Goal: Task Accomplishment & Management: Complete application form

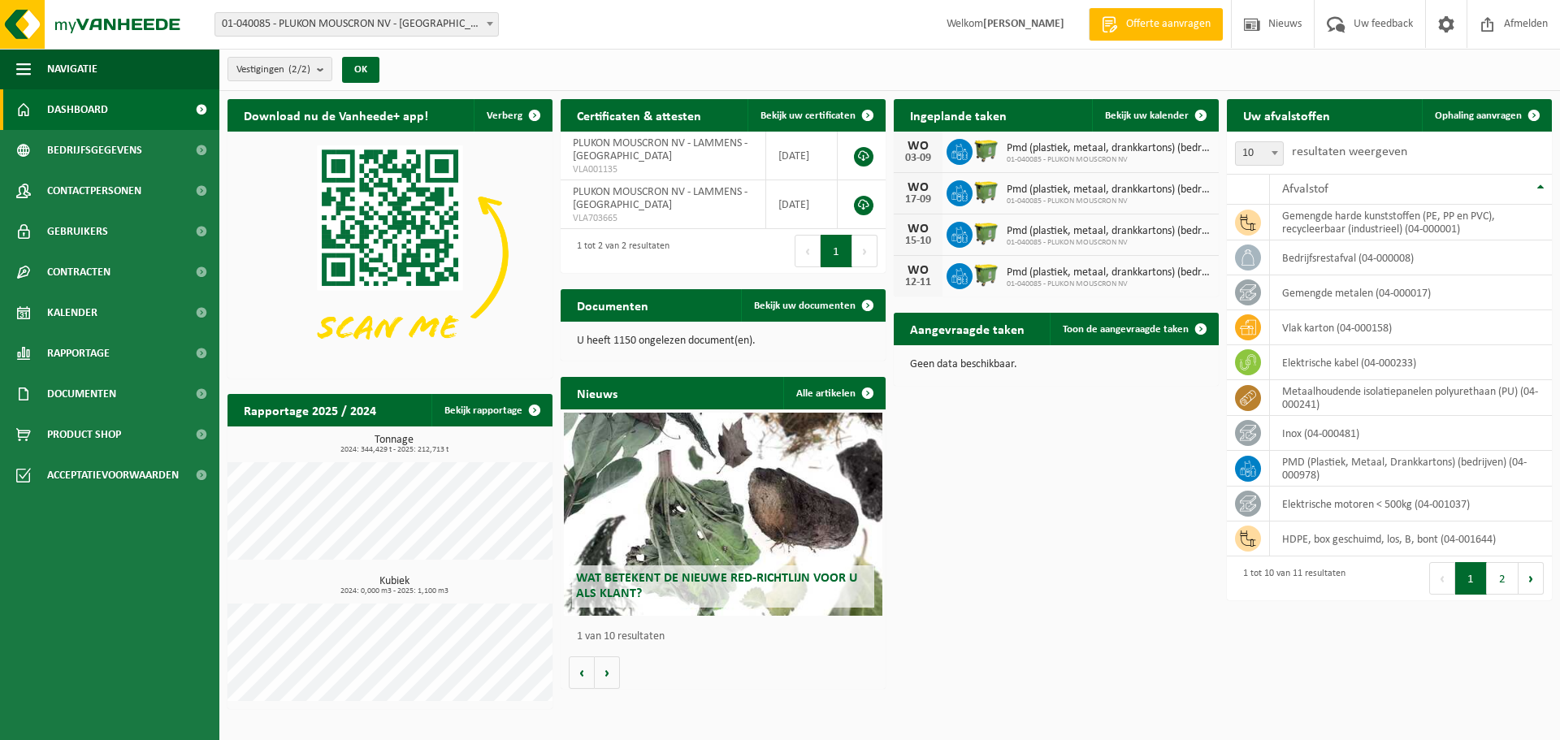
click at [1158, 28] on span "Offerte aanvragen" at bounding box center [1168, 24] width 93 height 16
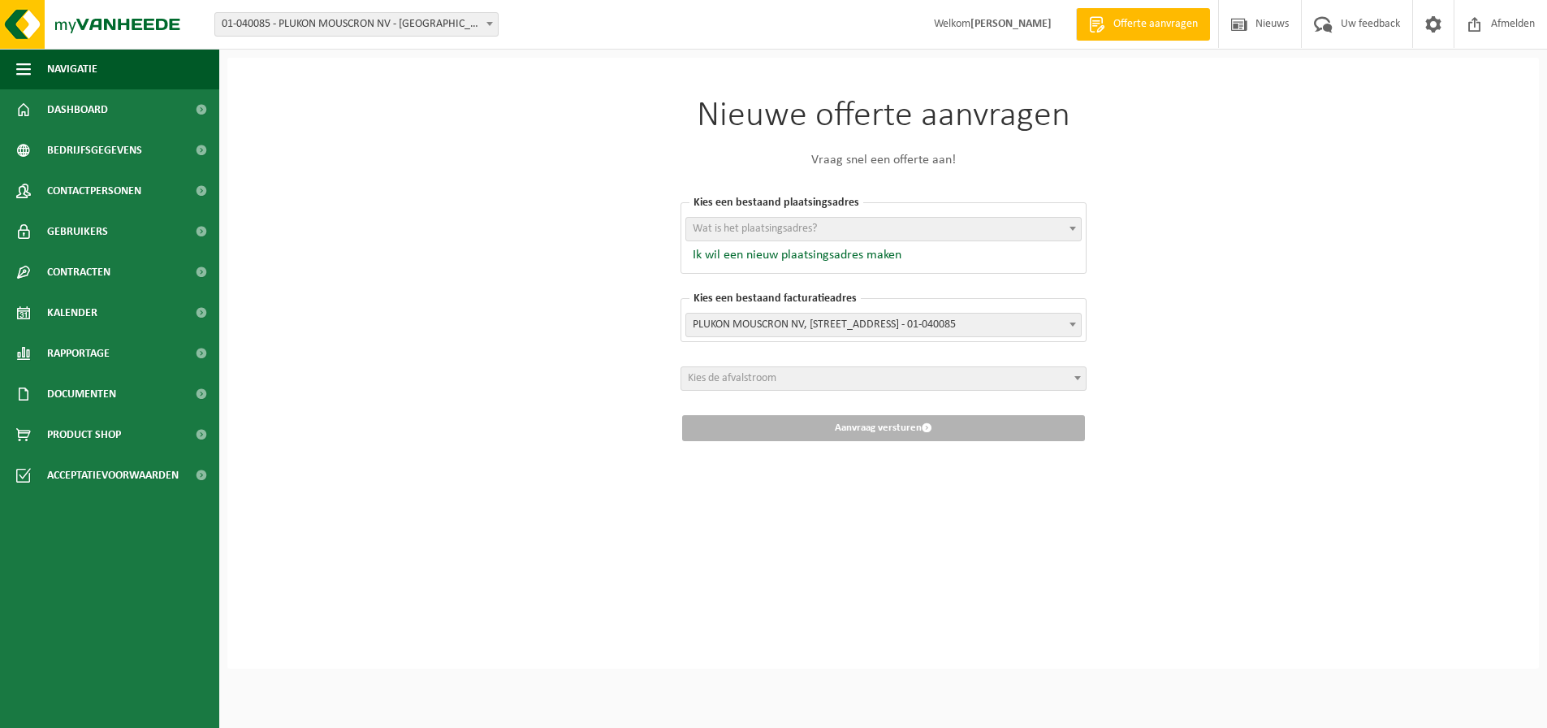
click at [886, 327] on span "PLUKON MOUSCRON NV, [STREET_ADDRESS] - 01-040085" at bounding box center [883, 325] width 395 height 23
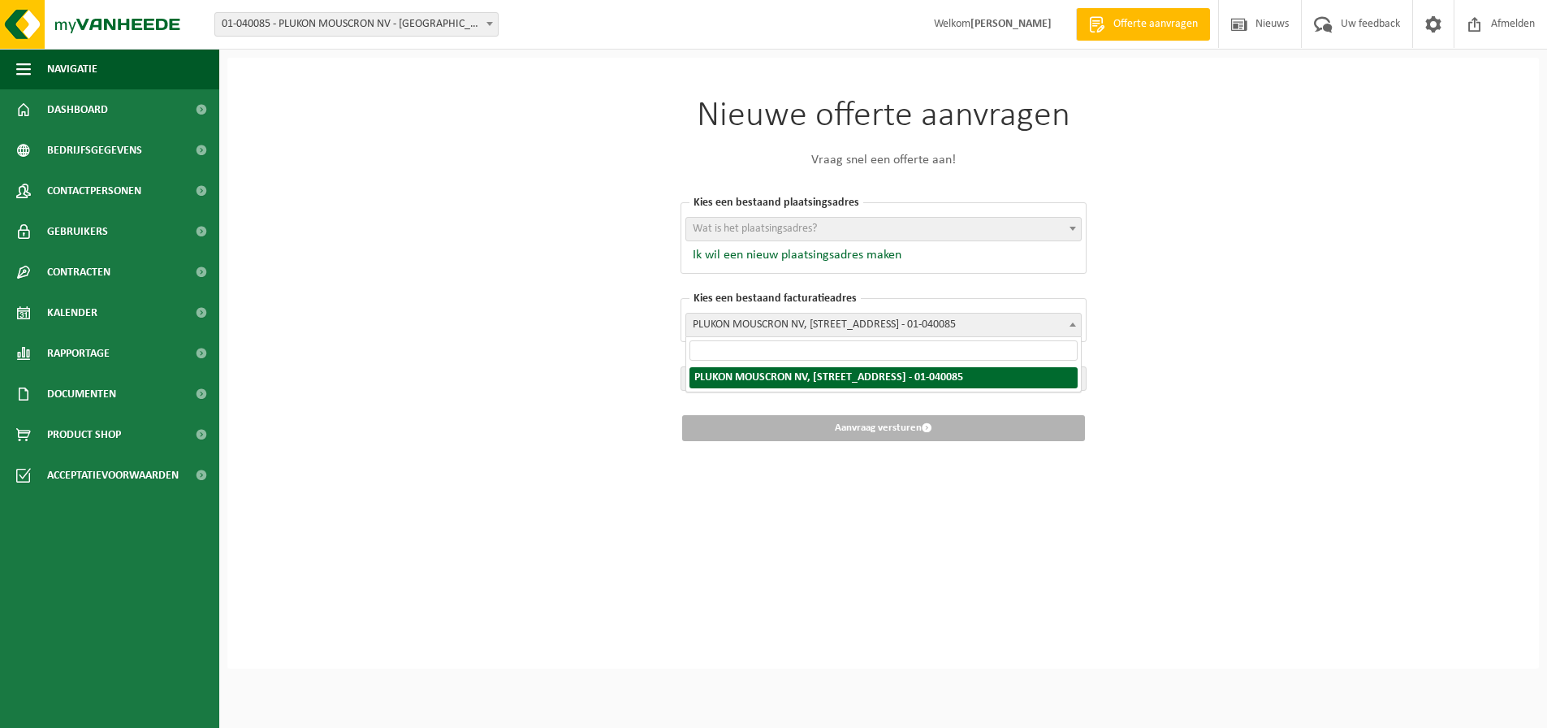
click at [846, 333] on span "PLUKON MOUSCRON NV, [STREET_ADDRESS] - 01-040085" at bounding box center [883, 325] width 395 height 23
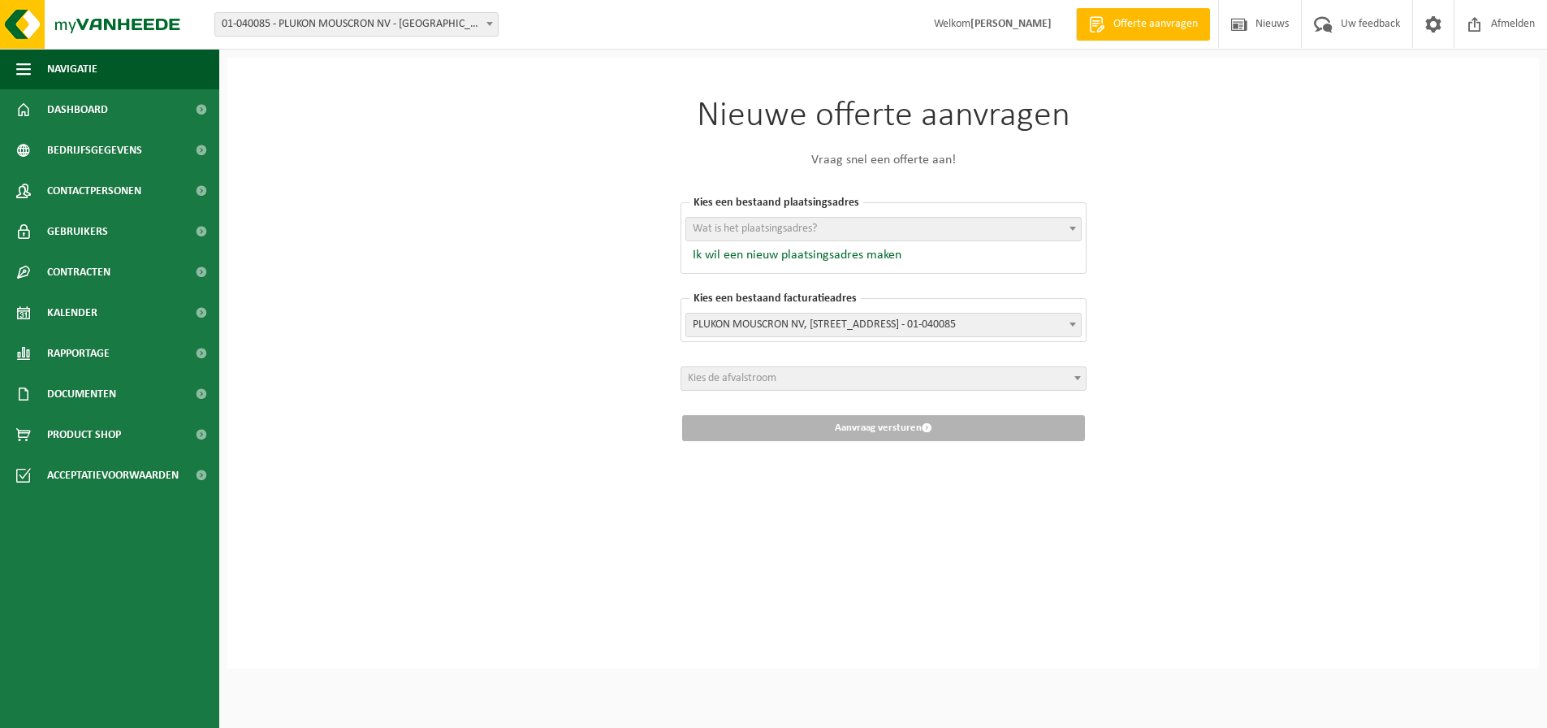
click at [816, 374] on span "Kies de afvalstroom" at bounding box center [883, 378] width 405 height 23
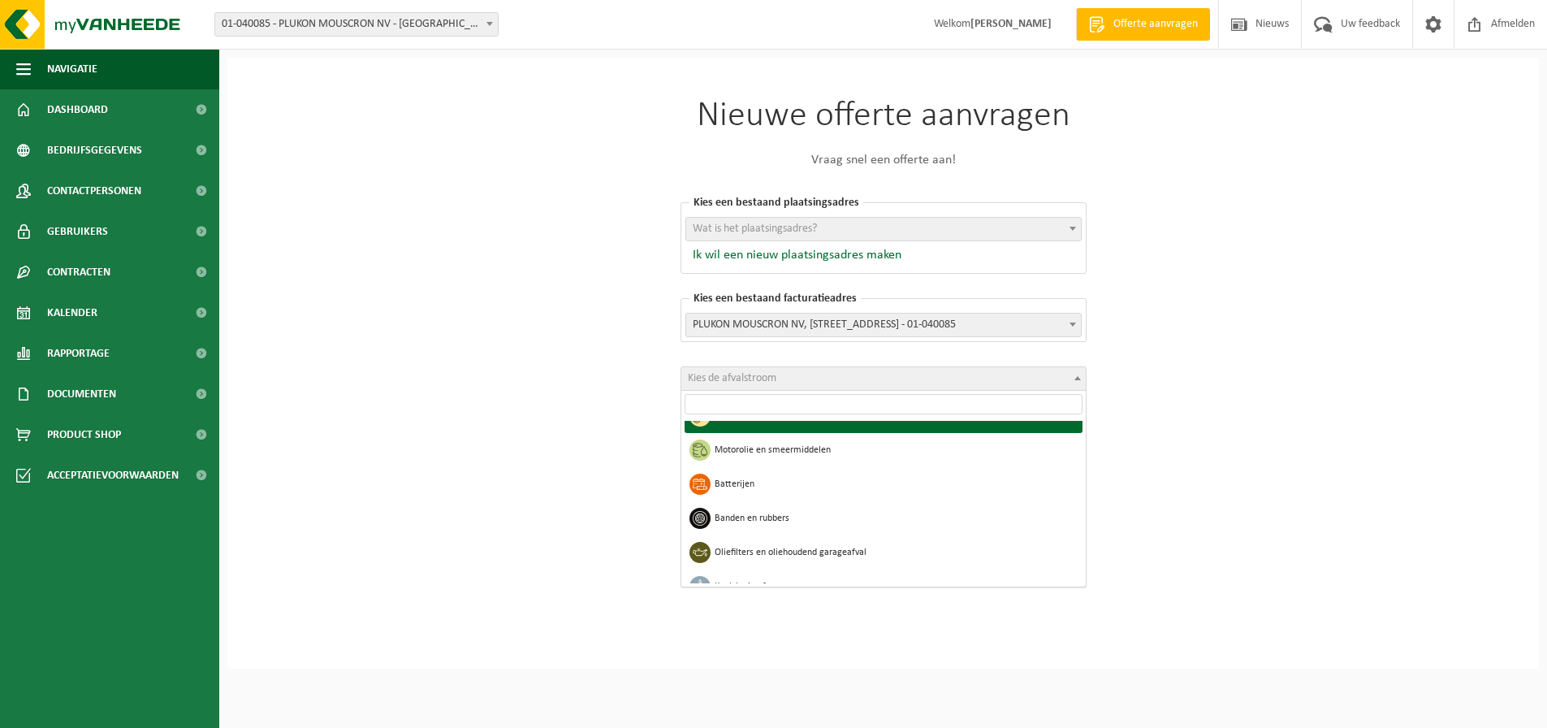
scroll to position [1137, 0]
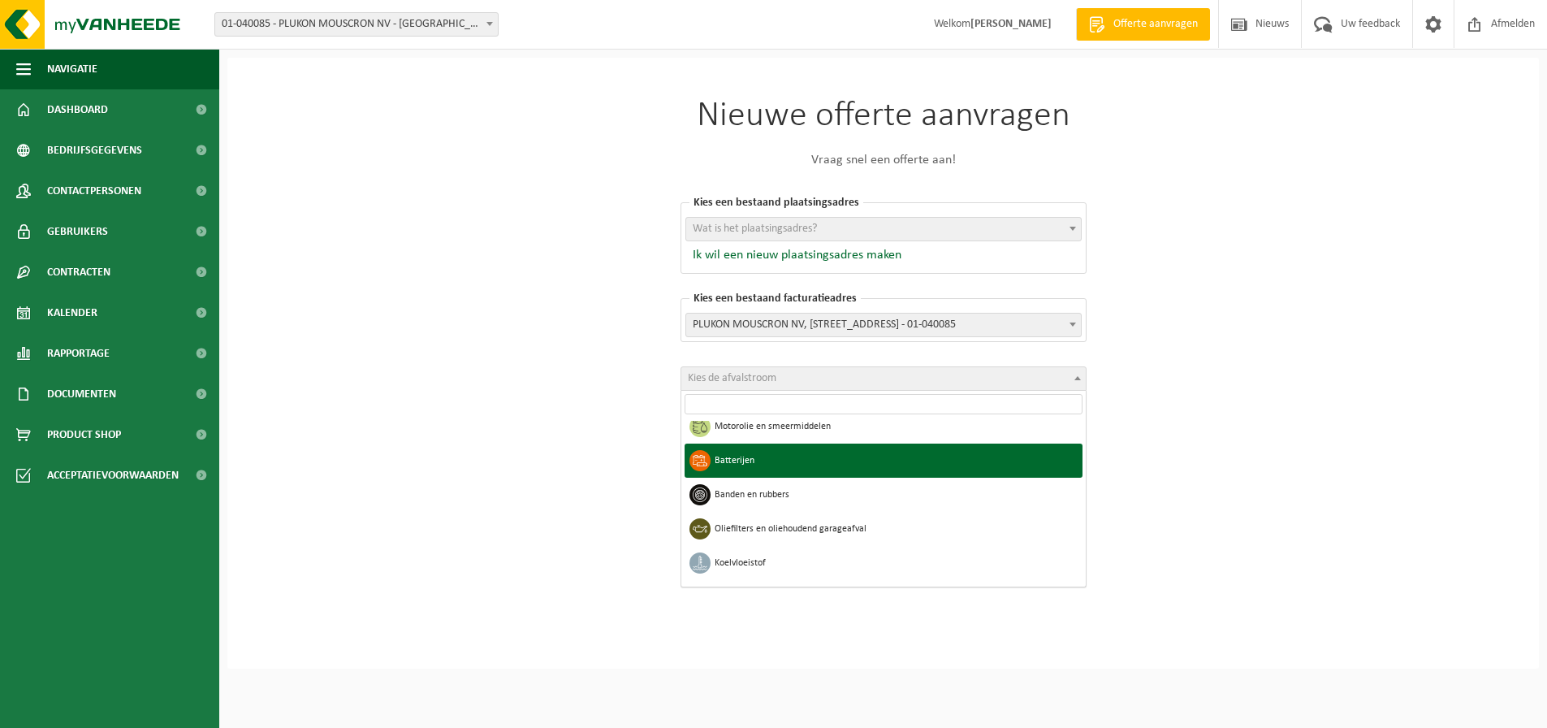
select select "31"
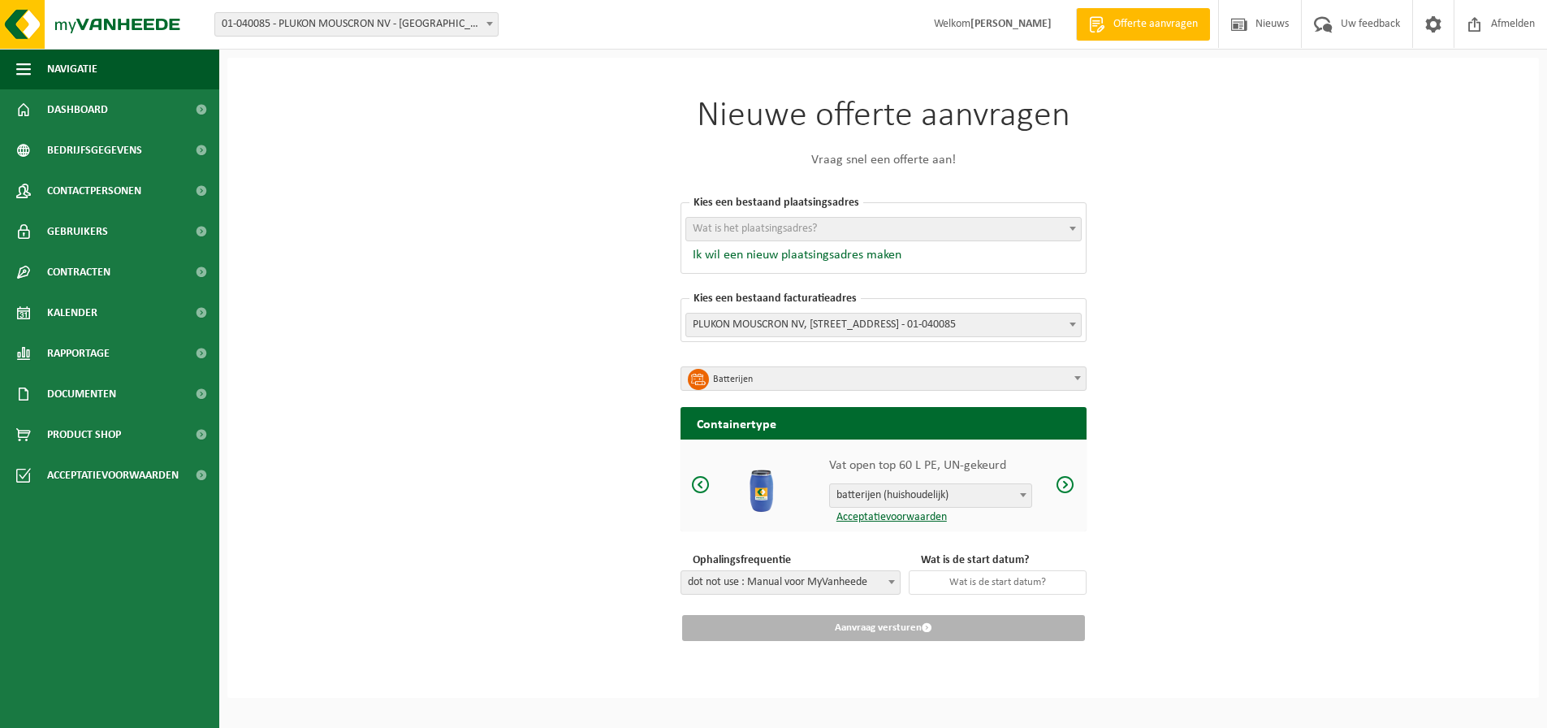
click at [1028, 492] on span at bounding box center [1023, 494] width 16 height 21
click at [1023, 497] on span at bounding box center [1023, 494] width 16 height 21
click at [916, 519] on link "Acceptatievoorwaarden" at bounding box center [888, 517] width 118 height 12
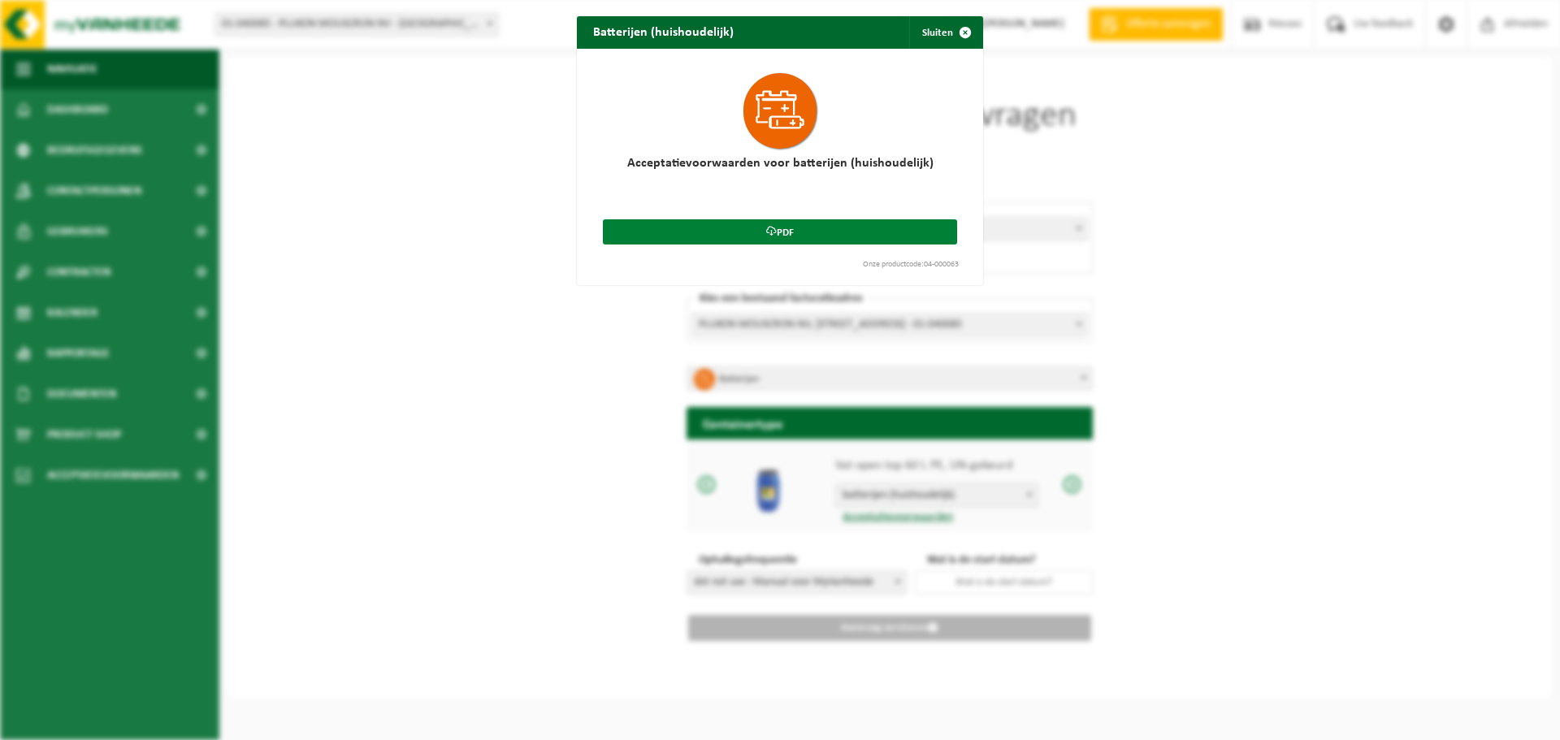
click at [694, 237] on link "PDF" at bounding box center [780, 231] width 354 height 25
drag, startPoint x: 976, startPoint y: 14, endPoint x: 954, endPoint y: 32, distance: 29.4
click at [954, 32] on span "button" at bounding box center [965, 32] width 32 height 32
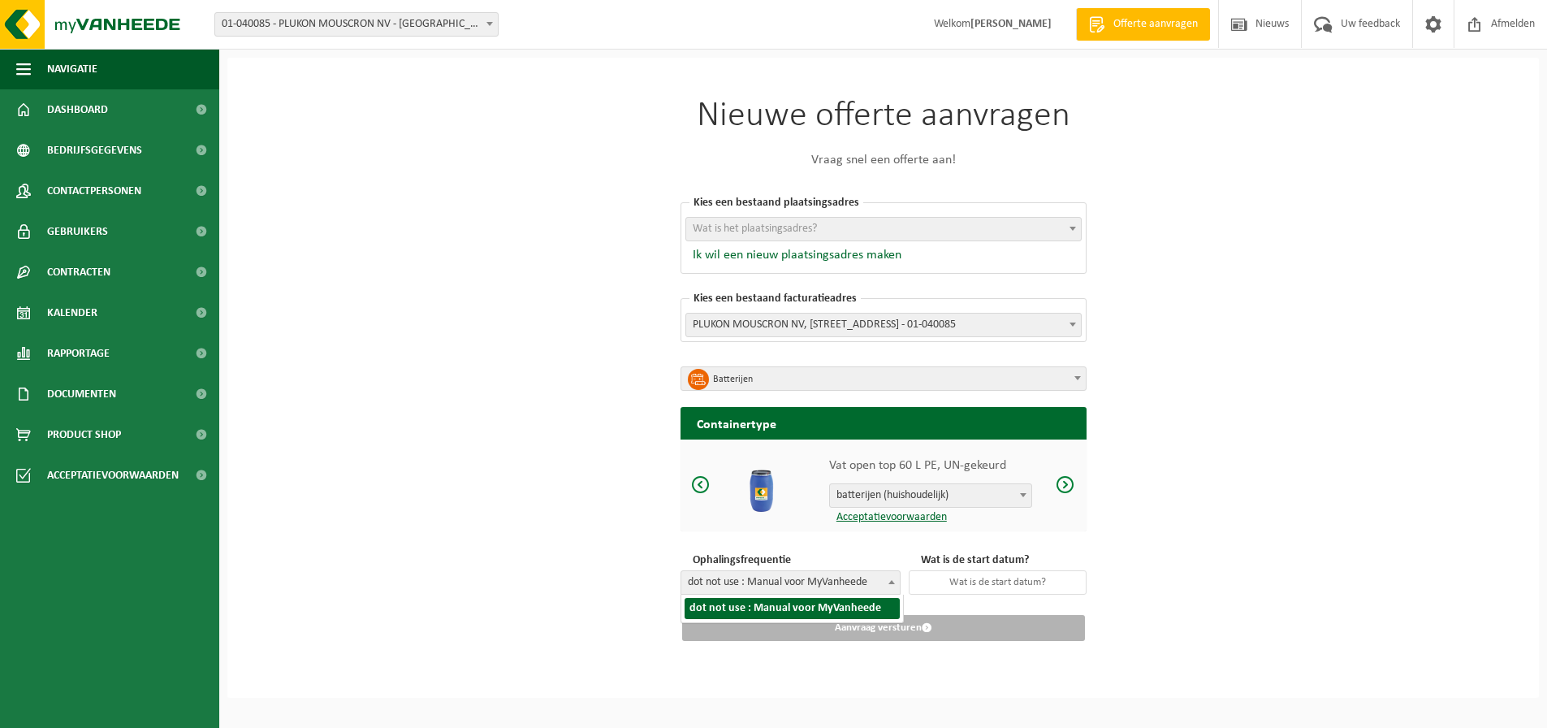
click at [798, 585] on span "dot not use : Manual voor MyVanheede" at bounding box center [790, 582] width 218 height 23
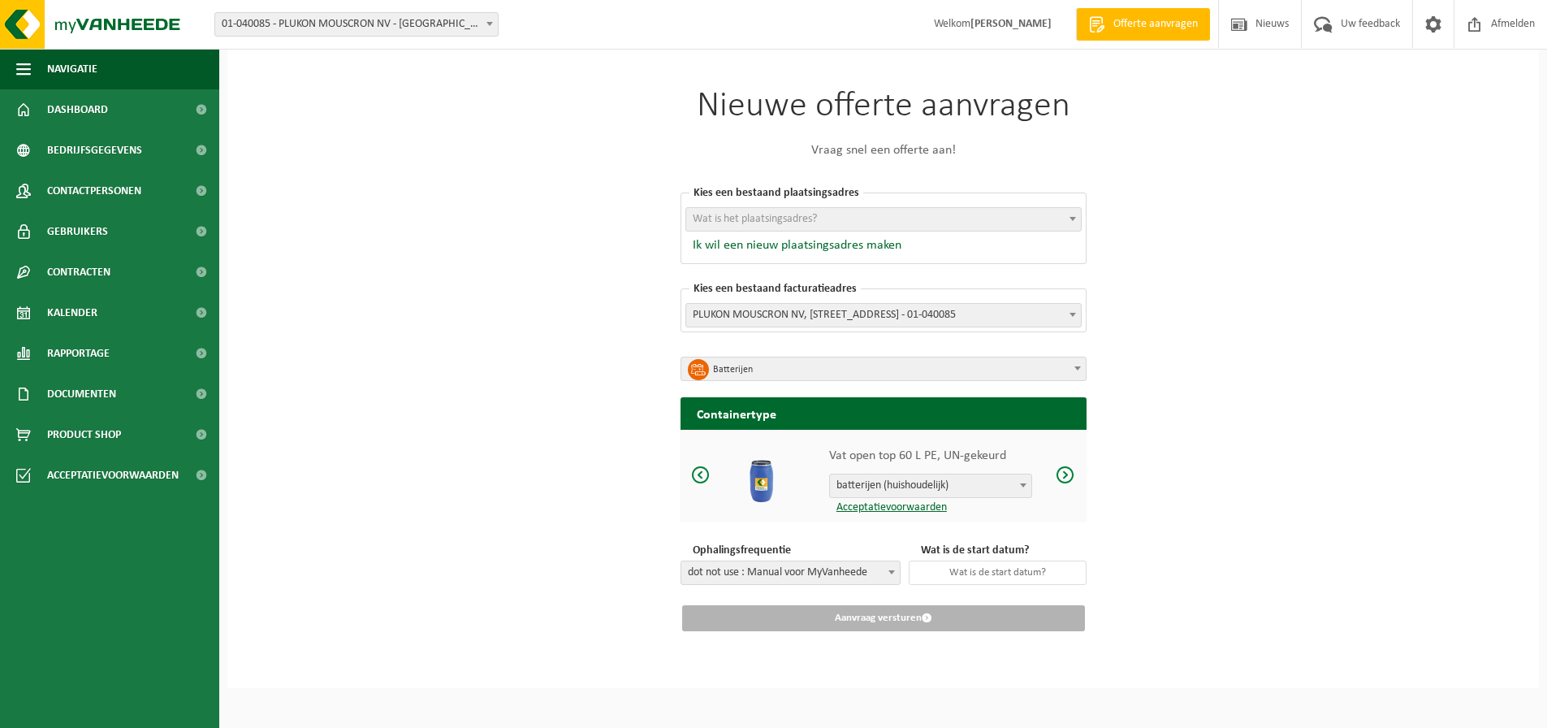
scroll to position [12, 0]
